Goal: Check status

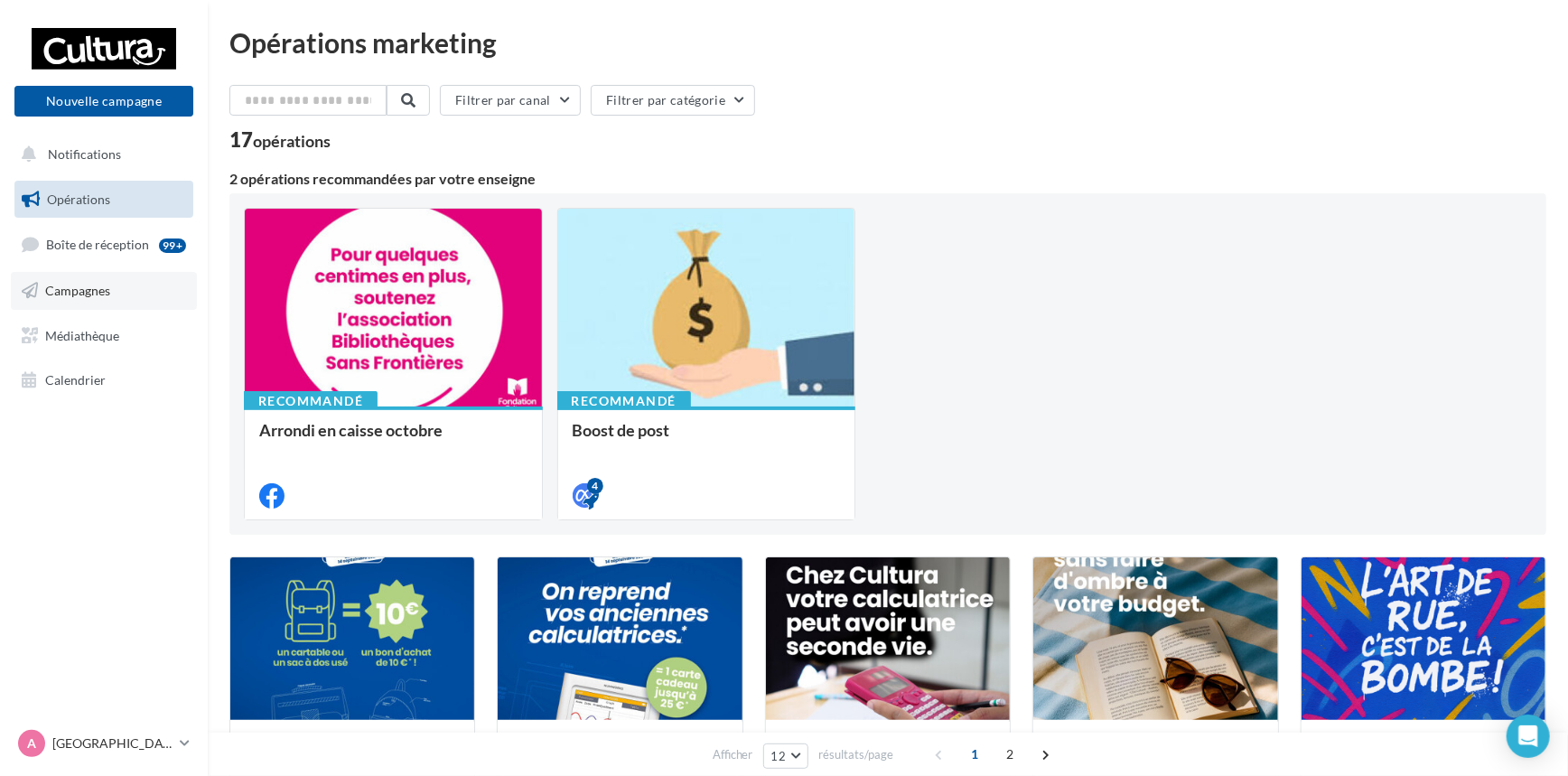
click at [102, 289] on span "Campagnes" at bounding box center [78, 290] width 65 height 16
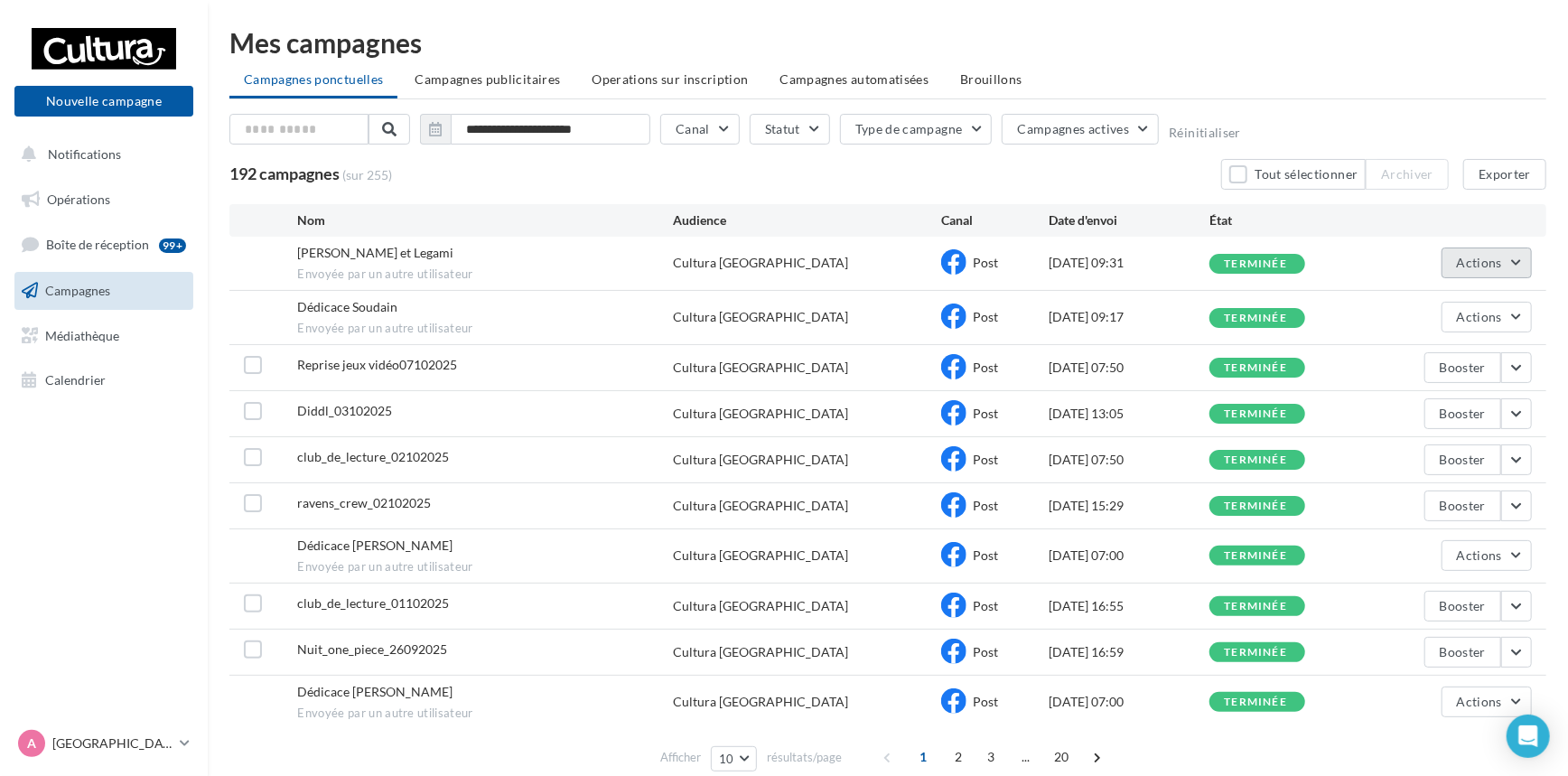
click at [1521, 261] on button "Actions" at bounding box center [1488, 263] width 91 height 31
click at [1497, 294] on button "Voir les résultats" at bounding box center [1441, 305] width 180 height 47
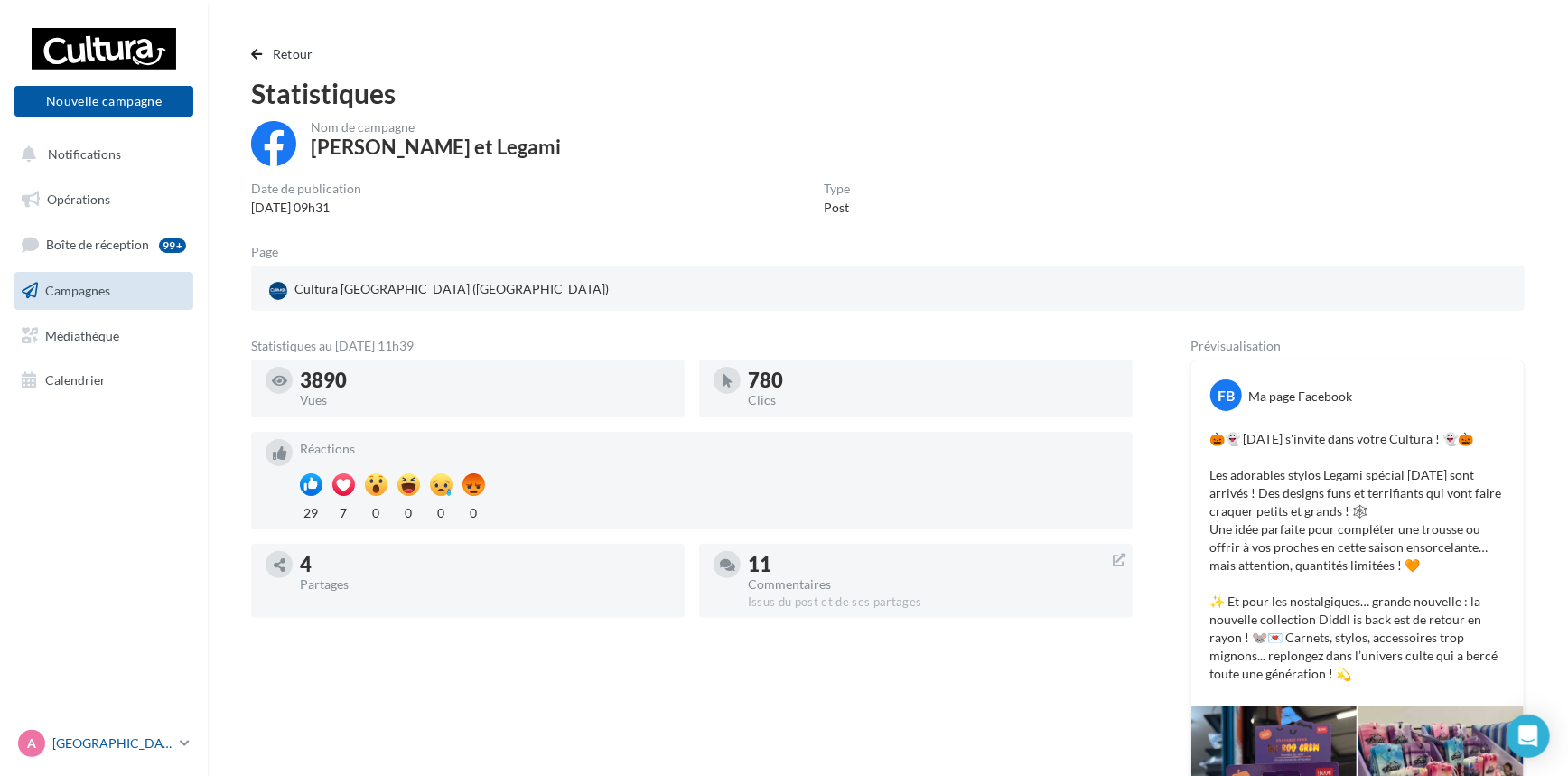
click at [185, 749] on icon at bounding box center [184, 743] width 10 height 16
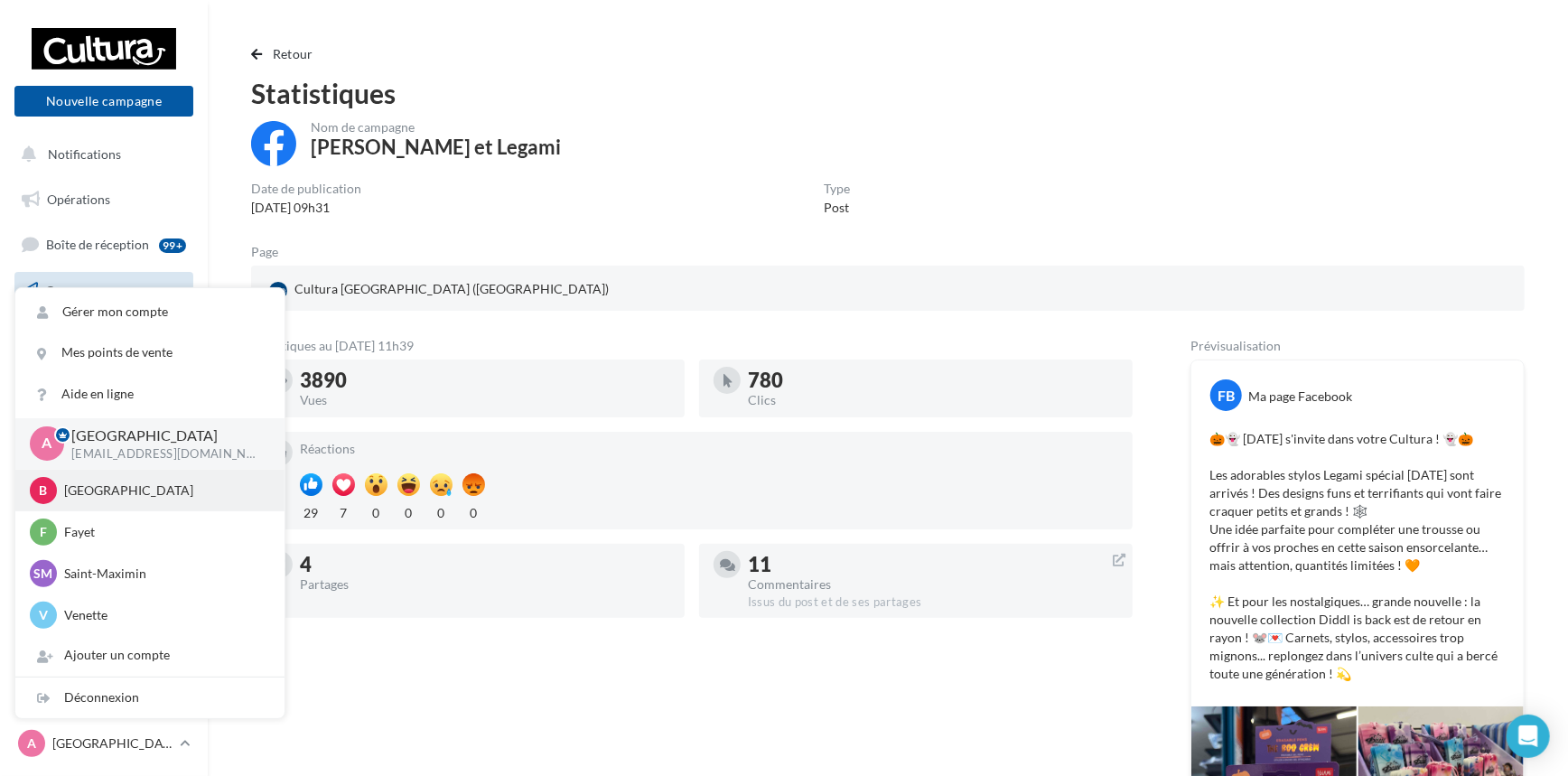
click at [150, 487] on p "Beauvais" at bounding box center [163, 491] width 199 height 18
